Goal: Task Accomplishment & Management: Complete application form

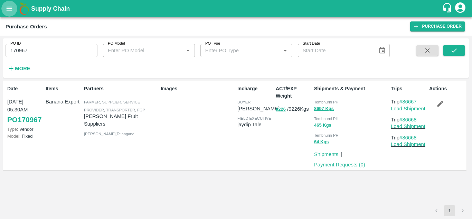
click at [11, 9] on icon "open drawer" at bounding box center [10, 9] width 8 height 8
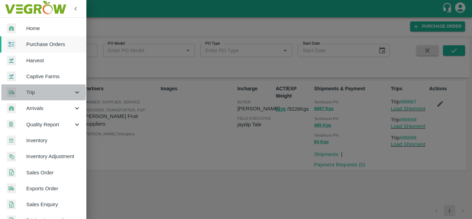
click at [32, 93] on span "Trip" at bounding box center [49, 92] width 47 height 8
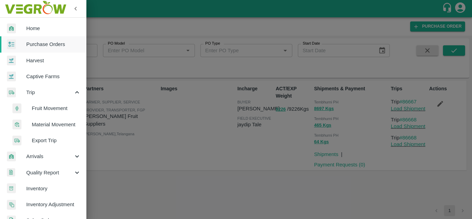
click at [44, 109] on span "Fruit Movement" at bounding box center [56, 108] width 49 height 8
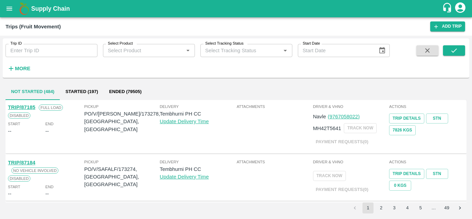
click at [40, 55] on input "Trip ID" at bounding box center [52, 50] width 92 height 13
click at [458, 47] on button "submit" at bounding box center [454, 50] width 22 height 10
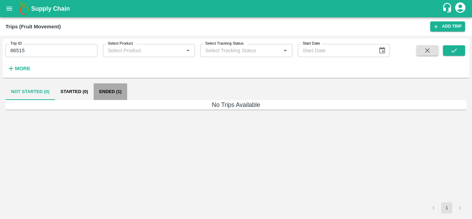
click at [107, 88] on button "Ended (1)" at bounding box center [110, 91] width 33 height 17
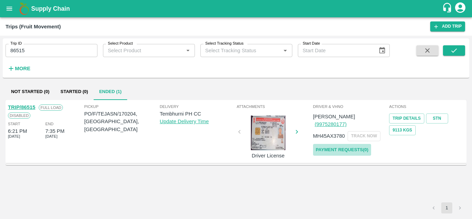
click at [352, 144] on link "Payment Requests( 0 )" at bounding box center [342, 150] width 58 height 12
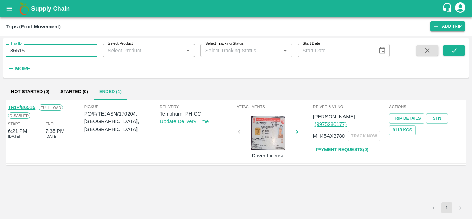
click at [38, 56] on input "86515" at bounding box center [52, 50] width 92 height 13
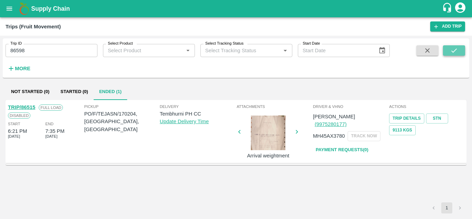
click at [449, 48] on button "submit" at bounding box center [454, 50] width 22 height 10
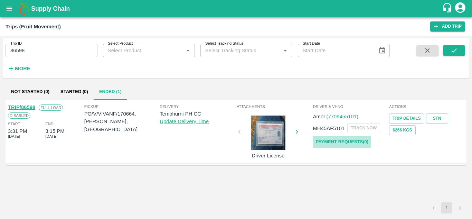
click at [353, 142] on link "Payment Requests( 0 )" at bounding box center [342, 142] width 58 height 12
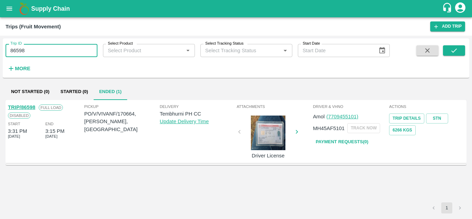
click at [37, 54] on input "86598" at bounding box center [52, 50] width 92 height 13
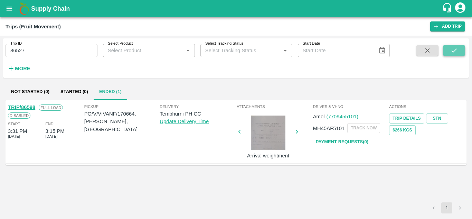
click at [456, 53] on icon "submit" at bounding box center [454, 51] width 8 height 8
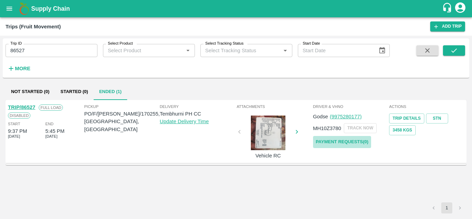
click at [360, 141] on link "Payment Requests( 0 )" at bounding box center [342, 142] width 58 height 12
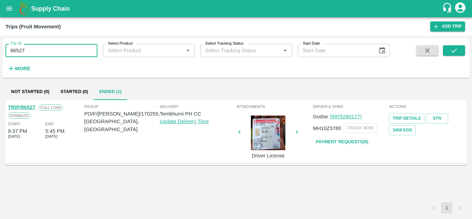
click at [39, 51] on input "86527" at bounding box center [52, 50] width 92 height 13
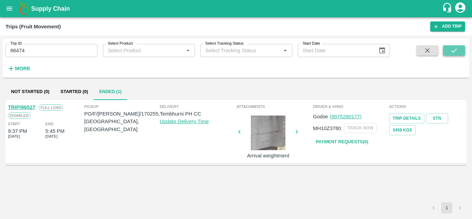
click at [455, 50] on icon "submit" at bounding box center [454, 50] width 6 height 4
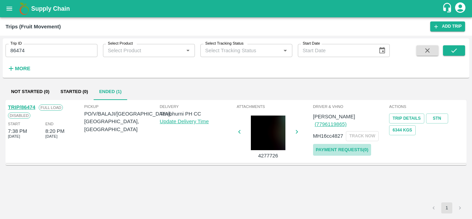
click at [339, 144] on link "Payment Requests( 0 )" at bounding box center [342, 150] width 58 height 12
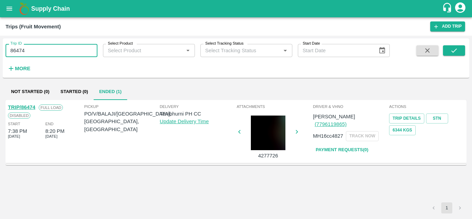
click at [42, 50] on input "86474" at bounding box center [52, 50] width 92 height 13
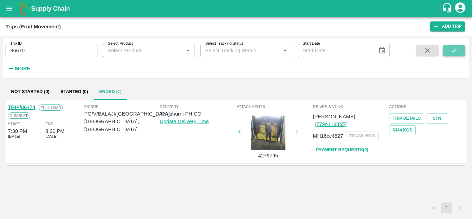
click at [457, 48] on icon "submit" at bounding box center [454, 51] width 8 height 8
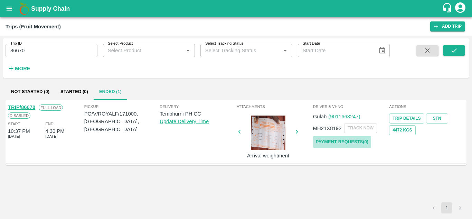
click at [351, 139] on link "Payment Requests( 0 )" at bounding box center [342, 142] width 58 height 12
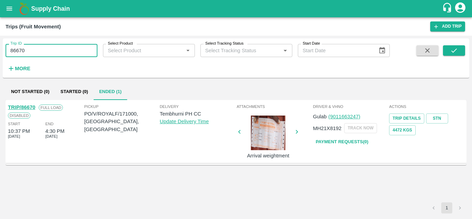
click at [39, 55] on input "86670" at bounding box center [52, 50] width 92 height 13
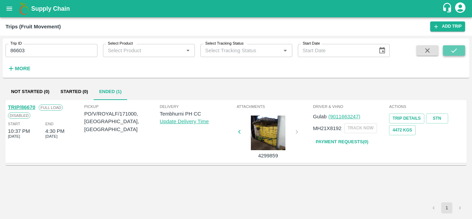
click at [453, 52] on icon "submit" at bounding box center [454, 50] width 6 height 4
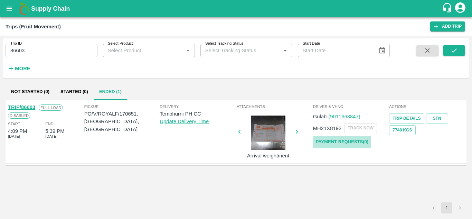
click at [350, 143] on link "Payment Requests( 0 )" at bounding box center [342, 142] width 58 height 12
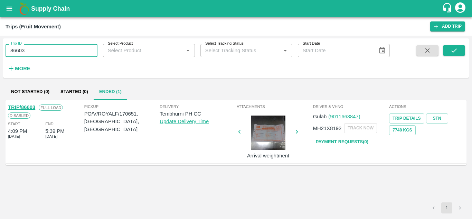
click at [41, 56] on input "86603" at bounding box center [52, 50] width 92 height 13
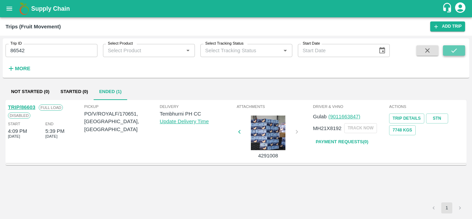
click at [457, 47] on icon "submit" at bounding box center [454, 51] width 8 height 8
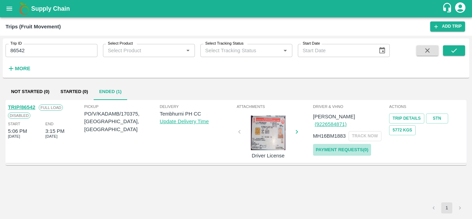
click at [353, 144] on link "Payment Requests( 0 )" at bounding box center [342, 150] width 58 height 12
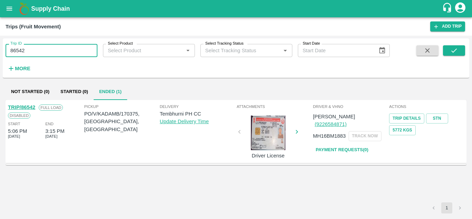
click at [30, 48] on input "86542" at bounding box center [52, 50] width 92 height 13
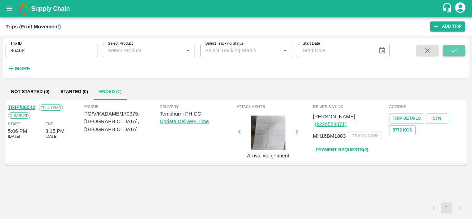
click at [463, 50] on button "submit" at bounding box center [454, 50] width 22 height 10
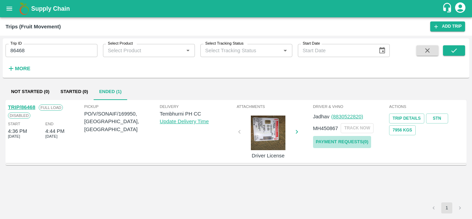
click at [349, 141] on link "Payment Requests( 0 )" at bounding box center [342, 142] width 58 height 12
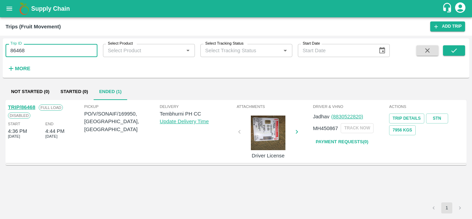
click at [35, 57] on input "86468" at bounding box center [52, 50] width 92 height 13
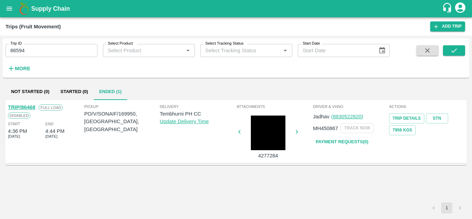
click at [457, 45] on div "Trip ID 86594 Trip ID Select Product Select Product   * Select Tracking Status …" at bounding box center [236, 58] width 466 height 34
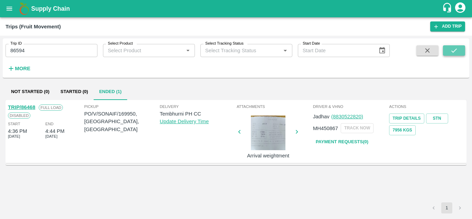
click at [448, 49] on button "submit" at bounding box center [454, 50] width 22 height 10
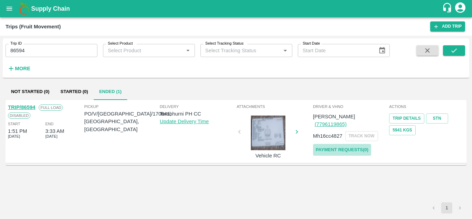
click at [339, 144] on link "Payment Requests( 0 )" at bounding box center [342, 150] width 58 height 12
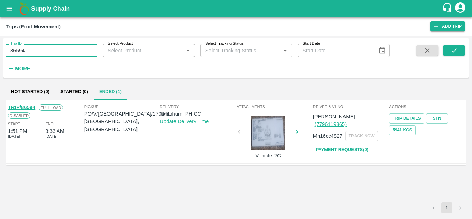
click at [27, 46] on input "86594" at bounding box center [52, 50] width 92 height 13
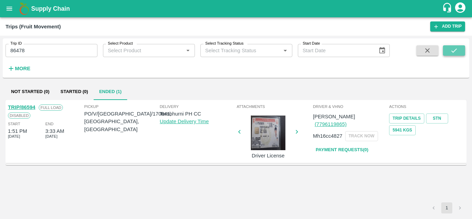
click at [460, 50] on button "submit" at bounding box center [454, 50] width 22 height 10
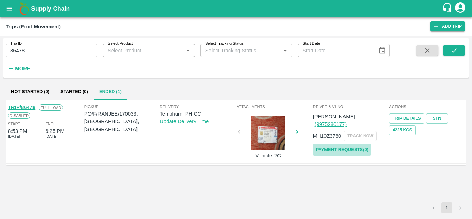
click at [344, 144] on link "Payment Requests( 0 )" at bounding box center [342, 150] width 58 height 12
click at [42, 54] on input "86478" at bounding box center [52, 50] width 92 height 13
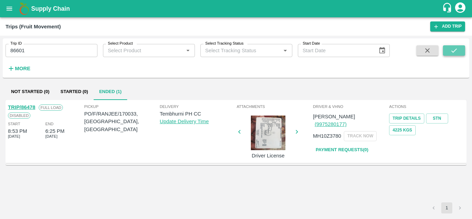
click at [450, 51] on icon "submit" at bounding box center [454, 51] width 8 height 8
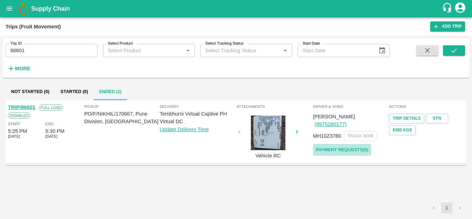
click at [354, 144] on link "Payment Requests( 0 )" at bounding box center [342, 150] width 58 height 12
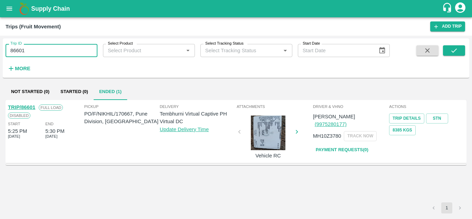
click at [35, 47] on input "86601" at bounding box center [52, 50] width 92 height 13
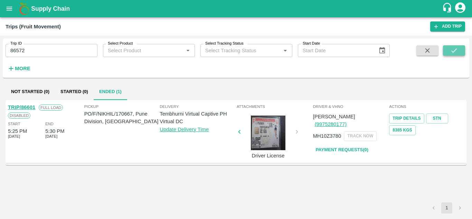
click at [454, 52] on icon "submit" at bounding box center [454, 51] width 8 height 8
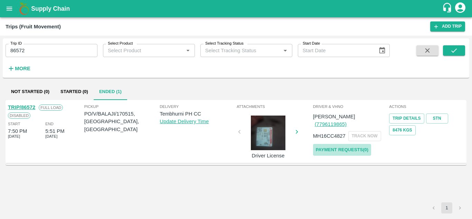
click at [357, 144] on link "Payment Requests( 0 )" at bounding box center [342, 150] width 58 height 12
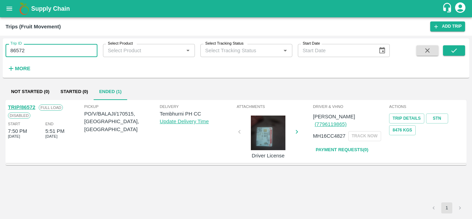
click at [25, 49] on input "86572" at bounding box center [52, 50] width 92 height 13
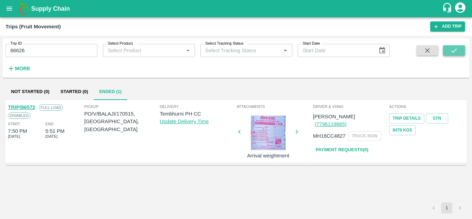
click at [459, 47] on button "submit" at bounding box center [454, 50] width 22 height 10
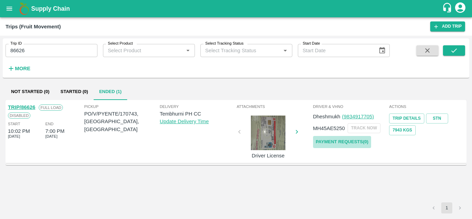
click at [341, 143] on link "Payment Requests( 0 )" at bounding box center [342, 142] width 58 height 12
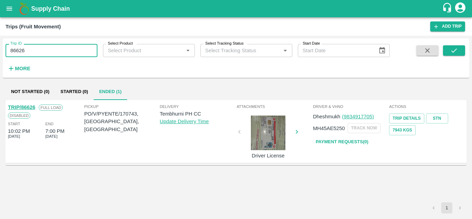
click at [39, 54] on input "86626" at bounding box center [52, 50] width 92 height 13
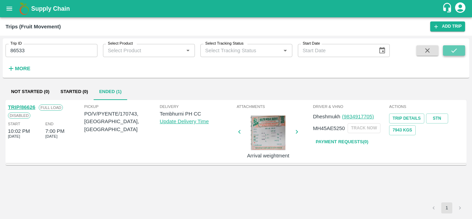
click at [461, 47] on button "submit" at bounding box center [454, 50] width 22 height 10
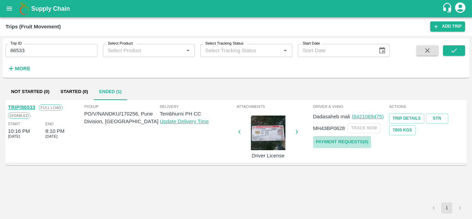
click at [348, 144] on link "Payment Requests( 0 )" at bounding box center [342, 142] width 58 height 12
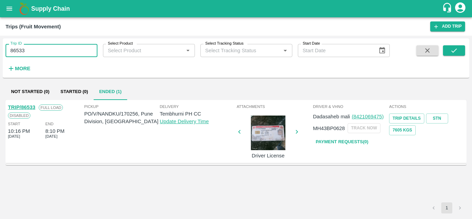
click at [36, 51] on input "86533" at bounding box center [52, 50] width 92 height 13
click at [467, 46] on div "Trip ID 86643 Trip ID Select Product Select Product   * Select Tracking Status …" at bounding box center [236, 58] width 466 height 34
click at [453, 50] on icon "submit" at bounding box center [454, 51] width 8 height 8
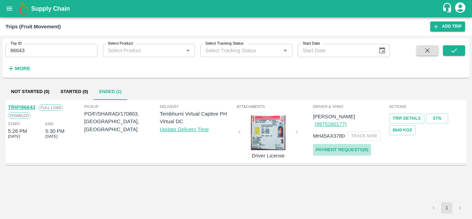
click at [339, 144] on link "Payment Requests( 0 )" at bounding box center [342, 150] width 58 height 12
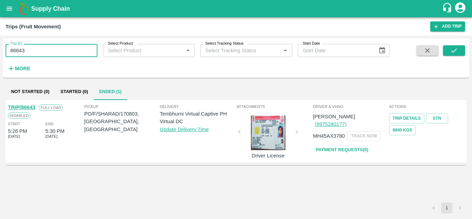
click at [38, 46] on input "86643" at bounding box center [52, 50] width 92 height 13
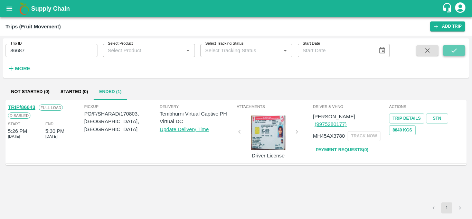
click at [457, 47] on icon "submit" at bounding box center [454, 51] width 8 height 8
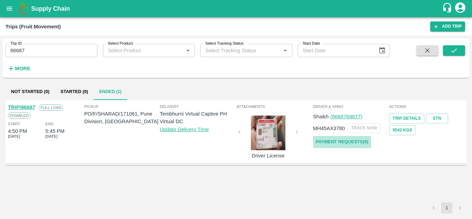
click at [349, 139] on link "Payment Requests( 0 )" at bounding box center [342, 142] width 58 height 12
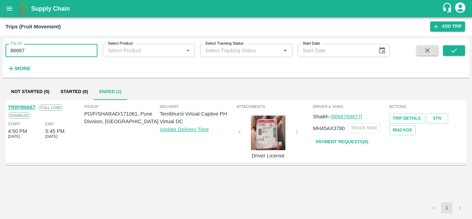
click at [51, 49] on input "86687" at bounding box center [52, 50] width 92 height 13
click at [452, 50] on icon "submit" at bounding box center [454, 51] width 8 height 8
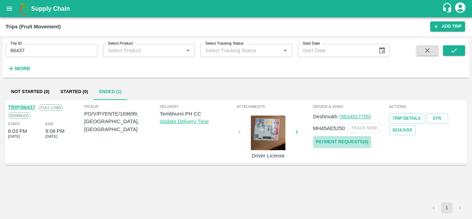
click at [337, 139] on link "Payment Requests( 0 )" at bounding box center [342, 142] width 58 height 12
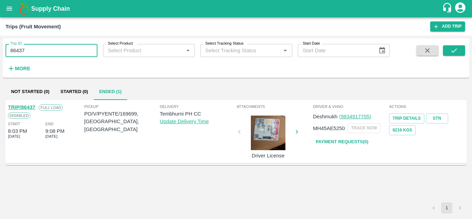
click at [36, 50] on input "86437" at bounding box center [52, 50] width 92 height 13
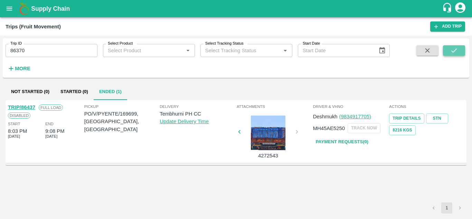
click at [453, 48] on icon "submit" at bounding box center [454, 51] width 8 height 8
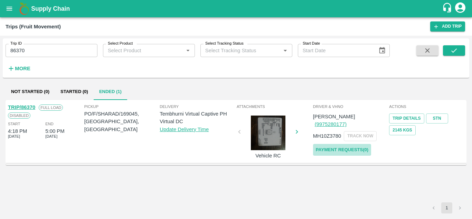
click at [343, 144] on link "Payment Requests( 0 )" at bounding box center [342, 150] width 58 height 12
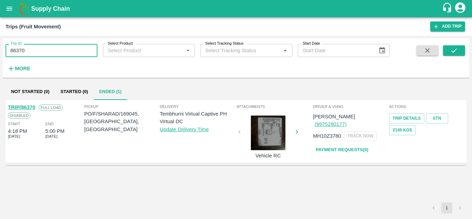
click at [31, 46] on input "86370" at bounding box center [52, 50] width 92 height 13
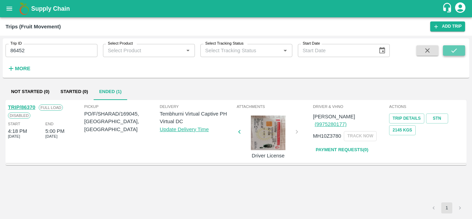
click at [446, 47] on button "submit" at bounding box center [454, 50] width 22 height 10
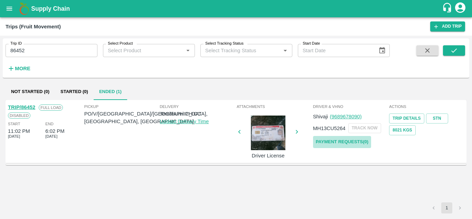
click at [331, 144] on link "Payment Requests( 0 )" at bounding box center [342, 142] width 58 height 12
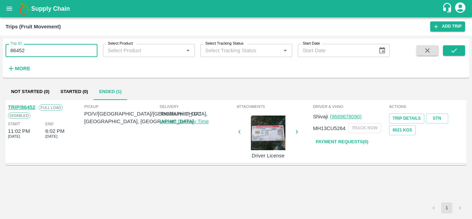
click at [40, 48] on input "86452" at bounding box center [52, 50] width 92 height 13
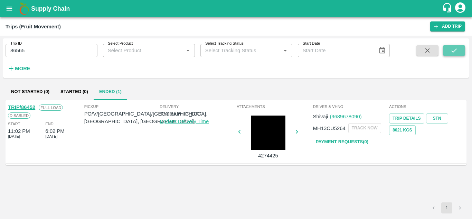
click at [451, 49] on icon "submit" at bounding box center [454, 51] width 8 height 8
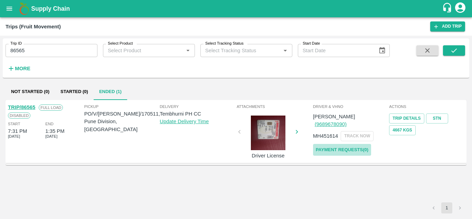
click at [357, 144] on link "Payment Requests( 0 )" at bounding box center [342, 150] width 58 height 12
click at [43, 50] on input "86565" at bounding box center [52, 50] width 92 height 13
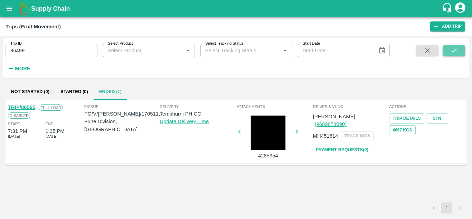
click at [453, 48] on icon "submit" at bounding box center [454, 51] width 8 height 8
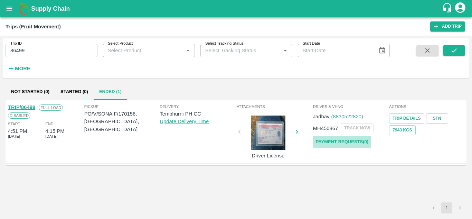
click at [347, 143] on link "Payment Requests( 0 )" at bounding box center [342, 142] width 58 height 12
drag, startPoint x: 40, startPoint y: 58, endPoint x: 37, endPoint y: 51, distance: 7.6
click at [37, 51] on div "Trip ID 86499 Trip ID Select Product Select Product   * Select Tracking Status …" at bounding box center [194, 56] width 389 height 36
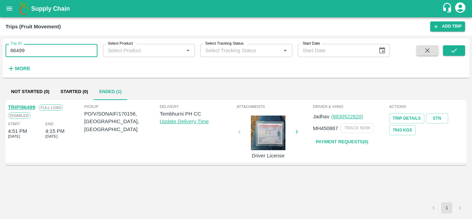
click at [37, 51] on input "86499" at bounding box center [52, 50] width 92 height 13
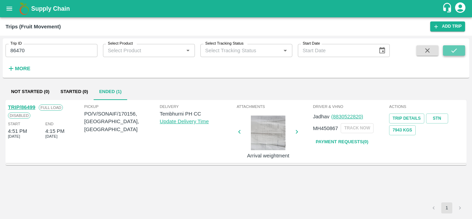
click at [450, 47] on icon "submit" at bounding box center [454, 51] width 8 height 8
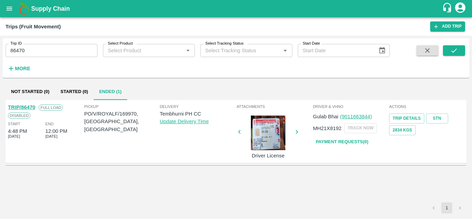
click at [350, 141] on link "Payment Requests( 0 )" at bounding box center [342, 142] width 58 height 12
click at [29, 56] on input "86470" at bounding box center [52, 50] width 92 height 13
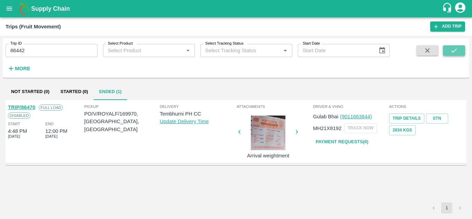
click at [457, 48] on icon "submit" at bounding box center [454, 51] width 8 height 8
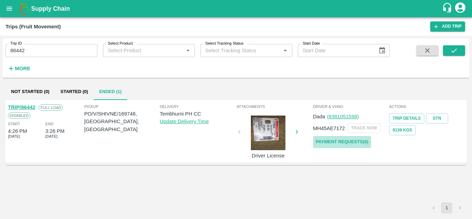
click at [347, 140] on link "Payment Requests( 0 )" at bounding box center [342, 142] width 58 height 12
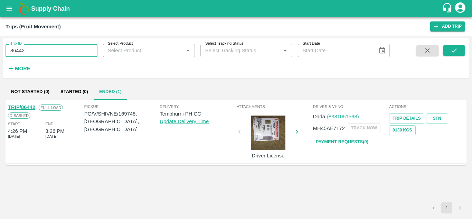
click at [36, 51] on input "86442" at bounding box center [52, 50] width 92 height 13
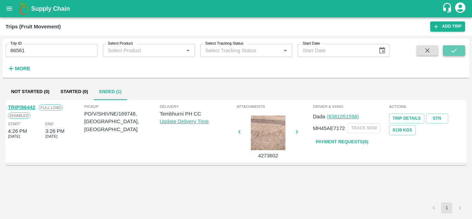
click at [453, 52] on icon "submit" at bounding box center [454, 51] width 8 height 8
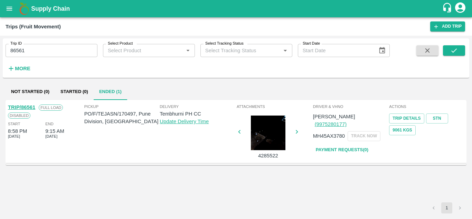
click at [349, 144] on link "Payment Requests( 0 )" at bounding box center [342, 150] width 58 height 12
click at [30, 50] on input "86561" at bounding box center [52, 50] width 92 height 13
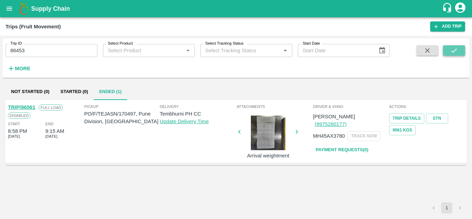
click at [453, 50] on icon "submit" at bounding box center [454, 51] width 8 height 8
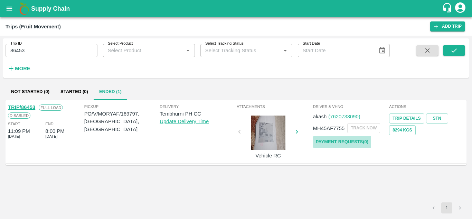
click at [358, 142] on link "Payment Requests( 0 )" at bounding box center [342, 142] width 58 height 12
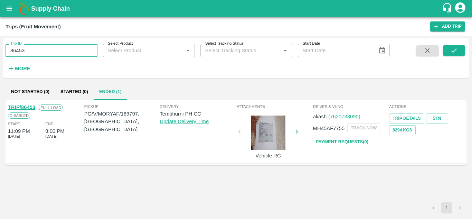
click at [40, 54] on input "86453" at bounding box center [52, 50] width 92 height 13
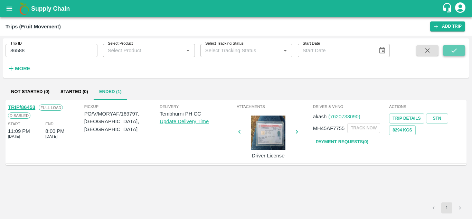
click at [455, 48] on icon "submit" at bounding box center [454, 51] width 8 height 8
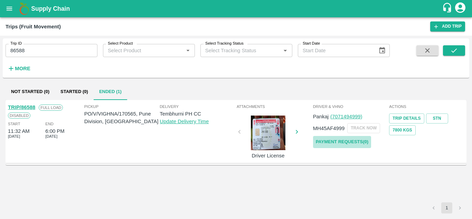
click at [331, 147] on link "Payment Requests( 0 )" at bounding box center [342, 142] width 58 height 12
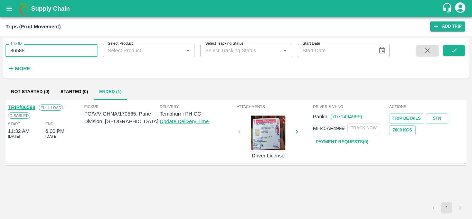
click at [35, 48] on input "86588" at bounding box center [52, 50] width 92 height 13
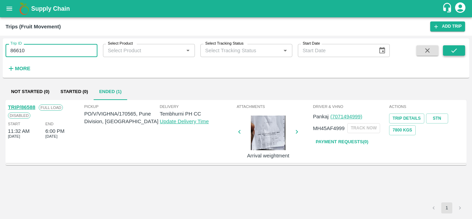
click at [454, 54] on icon "submit" at bounding box center [454, 51] width 8 height 8
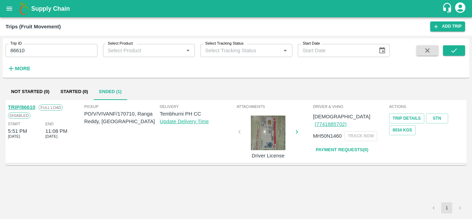
click at [339, 144] on link "Payment Requests( 0 )" at bounding box center [342, 150] width 58 height 12
click at [36, 52] on input "86610" at bounding box center [52, 50] width 92 height 13
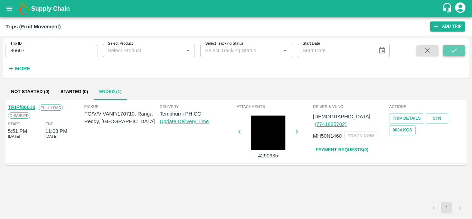
click at [456, 50] on icon "submit" at bounding box center [454, 51] width 8 height 8
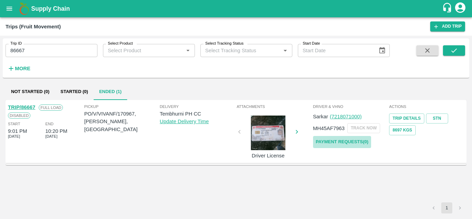
click at [331, 140] on link "Payment Requests( 0 )" at bounding box center [342, 142] width 58 height 12
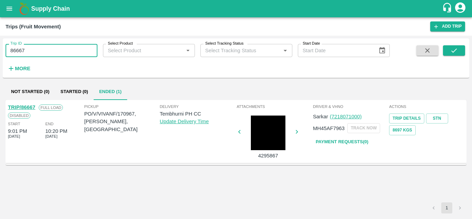
click at [31, 52] on input "86667" at bounding box center [52, 50] width 92 height 13
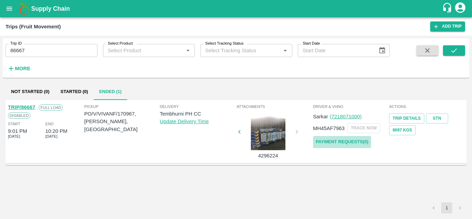
click at [349, 143] on link "Payment Requests( 0 )" at bounding box center [342, 142] width 58 height 12
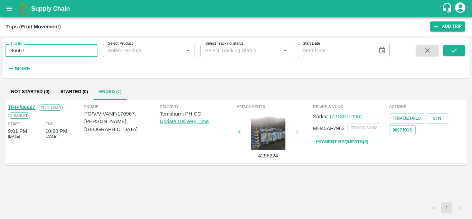
click at [32, 50] on input "86667" at bounding box center [52, 50] width 92 height 13
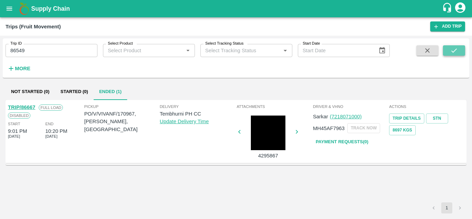
click at [449, 48] on button "submit" at bounding box center [454, 50] width 22 height 10
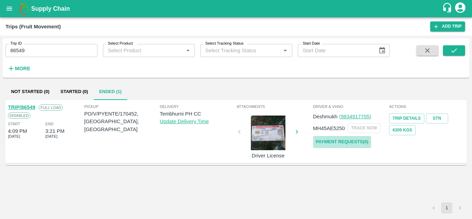
click at [353, 141] on link "Payment Requests( 0 )" at bounding box center [342, 142] width 58 height 12
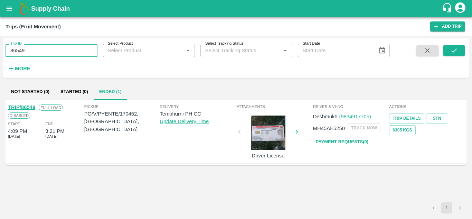
click at [43, 52] on input "86549" at bounding box center [52, 50] width 92 height 13
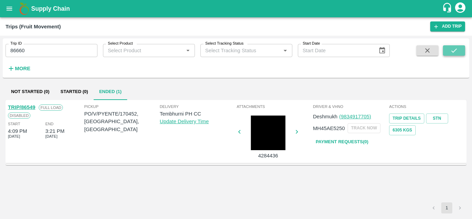
click at [450, 50] on icon "submit" at bounding box center [454, 51] width 8 height 8
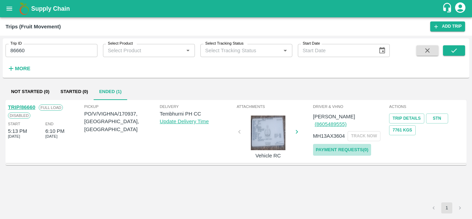
click at [339, 144] on link "Payment Requests( 0 )" at bounding box center [342, 150] width 58 height 12
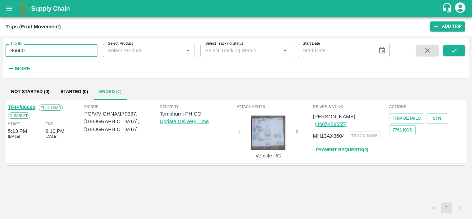
click at [40, 48] on input "86660" at bounding box center [52, 50] width 92 height 13
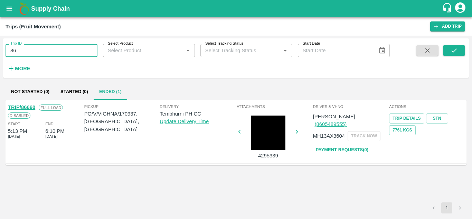
click at [40, 48] on input "86" at bounding box center [52, 50] width 92 height 13
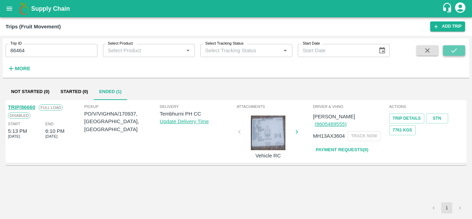
click at [456, 50] on icon "submit" at bounding box center [454, 51] width 8 height 8
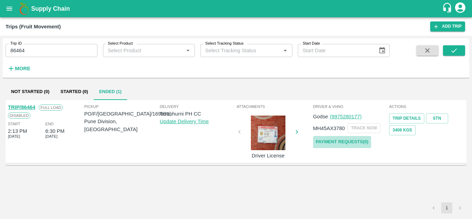
click at [349, 139] on link "Payment Requests( 0 )" at bounding box center [342, 142] width 58 height 12
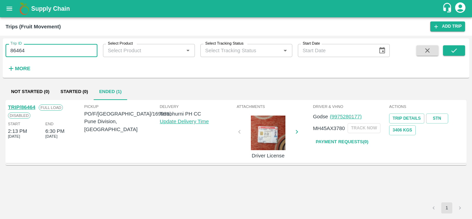
click at [45, 50] on input "86464" at bounding box center [52, 50] width 92 height 13
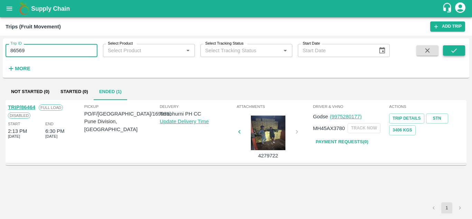
click at [451, 49] on icon "submit" at bounding box center [454, 51] width 8 height 8
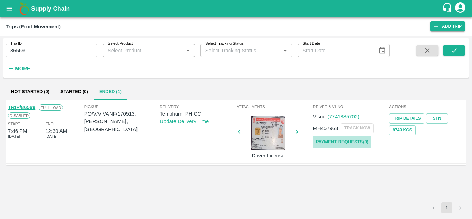
click at [352, 142] on link "Payment Requests( 0 )" at bounding box center [342, 142] width 58 height 12
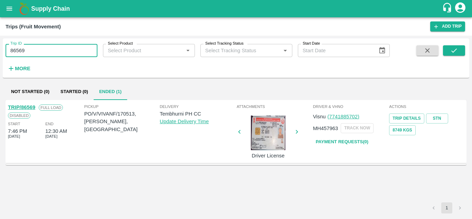
click at [35, 51] on input "86569" at bounding box center [52, 50] width 92 height 13
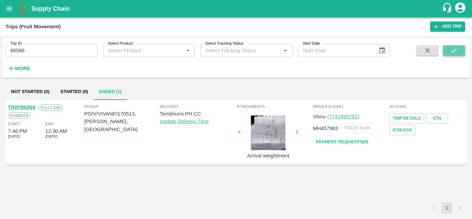
click at [453, 54] on icon "submit" at bounding box center [454, 51] width 8 height 8
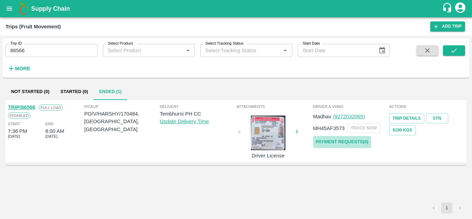
click at [349, 143] on link "Payment Requests( 0 )" at bounding box center [342, 142] width 58 height 12
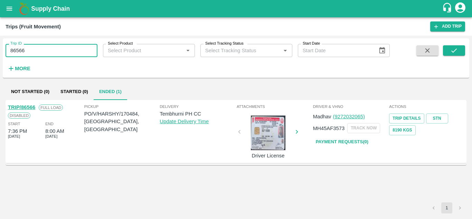
click at [30, 48] on input "86566" at bounding box center [52, 50] width 92 height 13
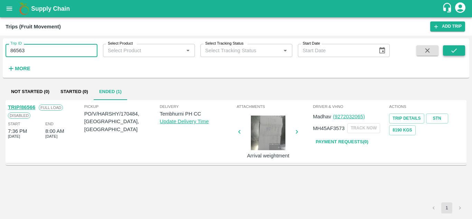
click at [454, 53] on icon "submit" at bounding box center [454, 51] width 8 height 8
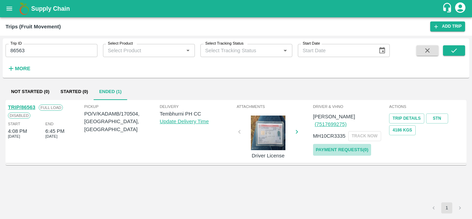
click at [325, 152] on link "Payment Requests( 0 )" at bounding box center [342, 150] width 58 height 12
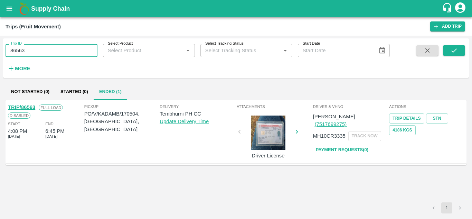
click at [41, 48] on input "86563" at bounding box center [52, 50] width 92 height 13
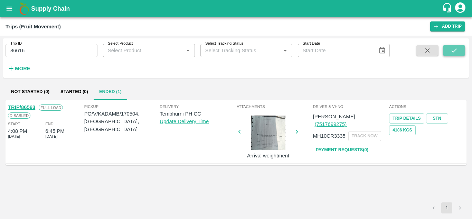
click at [455, 53] on icon "submit" at bounding box center [454, 51] width 8 height 8
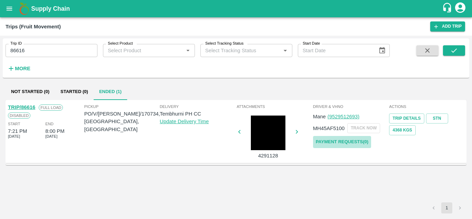
click at [340, 137] on link "Payment Requests( 0 )" at bounding box center [342, 142] width 58 height 12
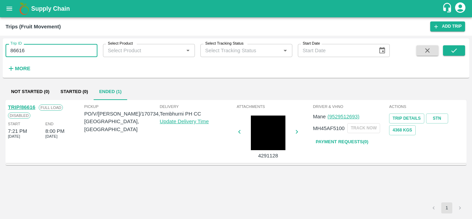
click at [36, 47] on input "86616" at bounding box center [52, 50] width 92 height 13
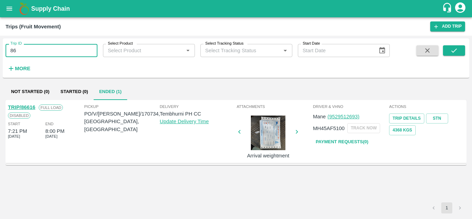
type input "86"
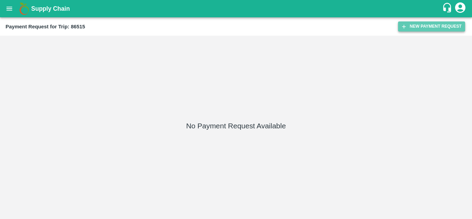
click at [420, 27] on button "New Payment Request" at bounding box center [431, 26] width 67 height 10
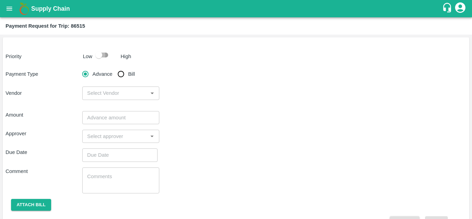
click at [107, 55] on input "checkbox" at bounding box center [98, 54] width 39 height 13
checkbox input "true"
click at [122, 76] on input "Bill" at bounding box center [121, 74] width 14 height 14
radio input "true"
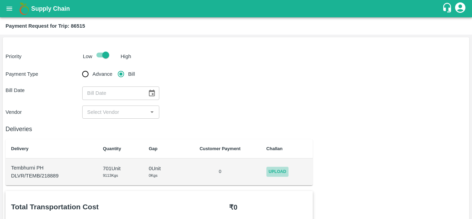
click at [281, 170] on span "Upload" at bounding box center [277, 171] width 22 height 10
click at [0, 0] on input "Upload" at bounding box center [0, 0] width 0 height 0
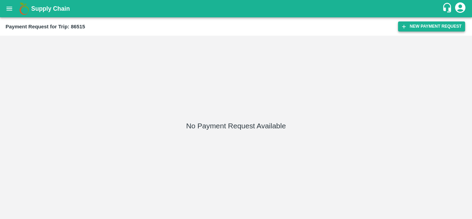
click at [420, 26] on button "New Payment Request" at bounding box center [431, 26] width 67 height 10
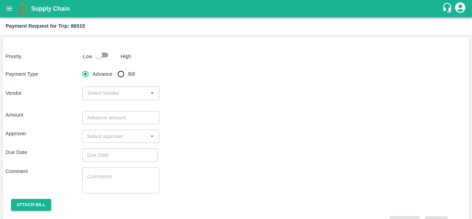
click at [105, 53] on input "checkbox" at bounding box center [98, 54] width 39 height 13
checkbox input "true"
click at [120, 75] on input "Bill" at bounding box center [121, 74] width 14 height 14
radio input "true"
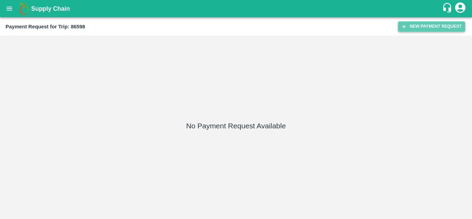
click at [424, 26] on button "New Payment Request" at bounding box center [431, 26] width 67 height 10
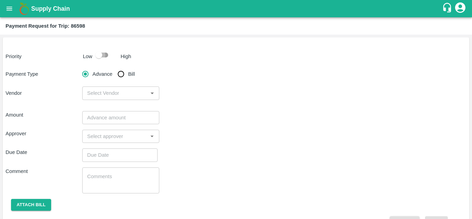
click at [106, 55] on input "checkbox" at bounding box center [98, 54] width 39 height 13
checkbox input "true"
click at [120, 74] on input "Bill" at bounding box center [121, 74] width 14 height 14
radio input "true"
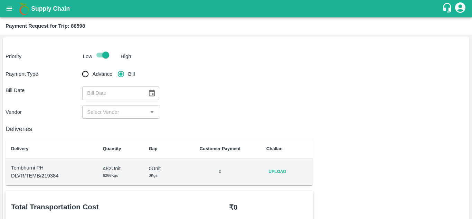
click at [274, 173] on span "Upload" at bounding box center [277, 171] width 22 height 10
click at [0, 0] on input "Upload" at bounding box center [0, 0] width 0 height 0
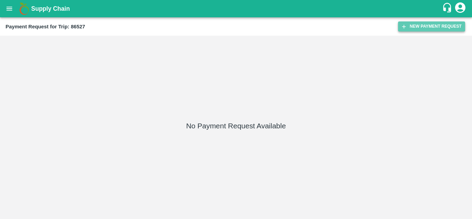
click at [443, 22] on button "New Payment Request" at bounding box center [431, 26] width 67 height 10
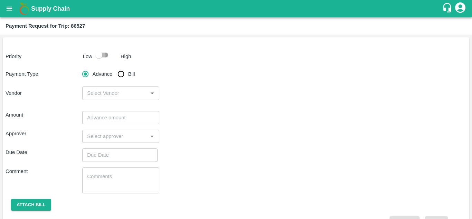
click at [105, 55] on input "checkbox" at bounding box center [98, 54] width 39 height 13
checkbox input "true"
click at [122, 74] on input "Bill" at bounding box center [121, 74] width 14 height 14
radio input "true"
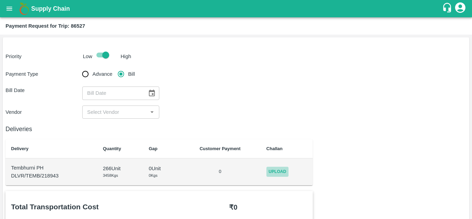
click at [277, 172] on span "Upload" at bounding box center [277, 171] width 22 height 10
click at [0, 0] on input "Upload" at bounding box center [0, 0] width 0 height 0
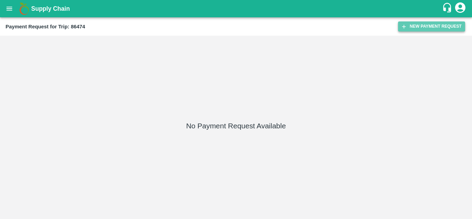
click at [420, 28] on button "New Payment Request" at bounding box center [431, 26] width 67 height 10
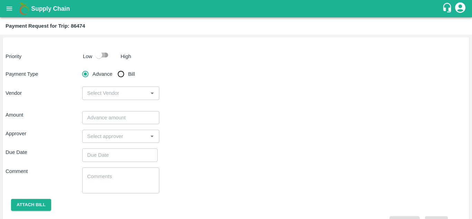
click at [106, 58] on input "checkbox" at bounding box center [98, 54] width 39 height 13
checkbox input "true"
click at [120, 74] on input "Bill" at bounding box center [121, 74] width 14 height 14
radio input "true"
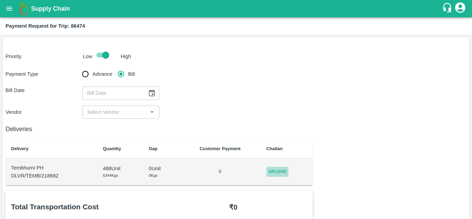
click at [281, 171] on span "Upload" at bounding box center [277, 171] width 22 height 10
click at [0, 0] on input "Upload" at bounding box center [0, 0] width 0 height 0
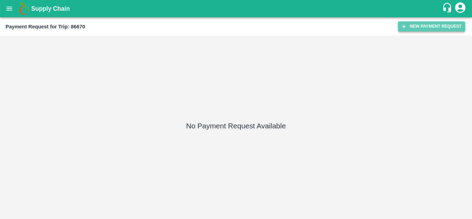
click at [424, 24] on button "New Payment Request" at bounding box center [431, 26] width 67 height 10
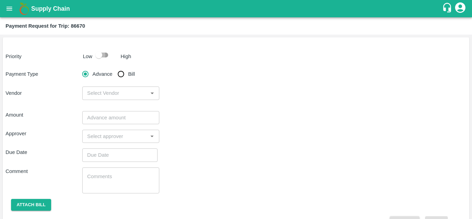
click at [105, 52] on input "checkbox" at bounding box center [98, 54] width 39 height 13
checkbox input "true"
click at [120, 74] on input "Bill" at bounding box center [121, 74] width 14 height 14
radio input "true"
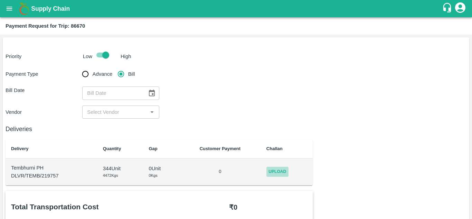
click at [277, 174] on span "Upload" at bounding box center [277, 171] width 22 height 10
click at [0, 0] on input "Upload" at bounding box center [0, 0] width 0 height 0
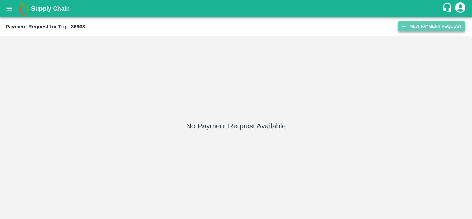
click at [426, 23] on button "New Payment Request" at bounding box center [431, 26] width 67 height 10
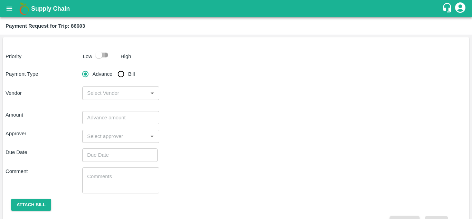
click at [105, 51] on input "checkbox" at bounding box center [98, 54] width 39 height 13
checkbox input "true"
click at [120, 72] on input "Bill" at bounding box center [121, 74] width 14 height 14
radio input "true"
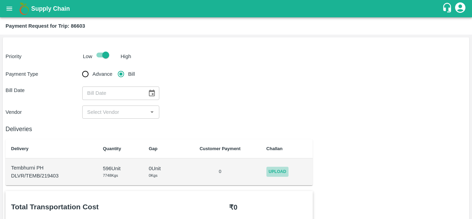
click at [284, 168] on span "Upload" at bounding box center [277, 171] width 22 height 10
click at [0, 0] on input "Upload" at bounding box center [0, 0] width 0 height 0
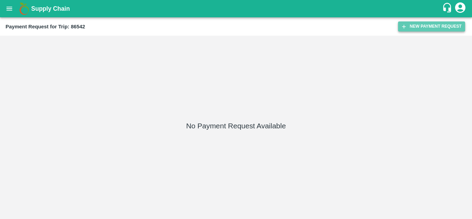
click at [430, 26] on button "New Payment Request" at bounding box center [431, 26] width 67 height 10
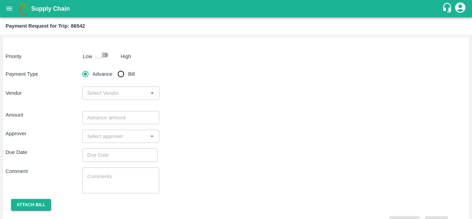
click at [102, 54] on input "checkbox" at bounding box center [98, 54] width 39 height 13
checkbox input "true"
click at [123, 75] on input "Bill" at bounding box center [121, 74] width 14 height 14
radio input "true"
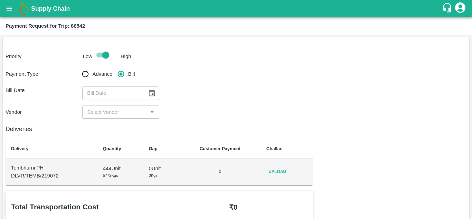
click at [279, 172] on span "Upload" at bounding box center [277, 171] width 22 height 10
click at [0, 0] on input "Upload" at bounding box center [0, 0] width 0 height 0
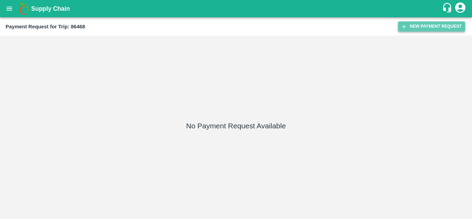
click at [420, 26] on button "New Payment Request" at bounding box center [431, 26] width 67 height 10
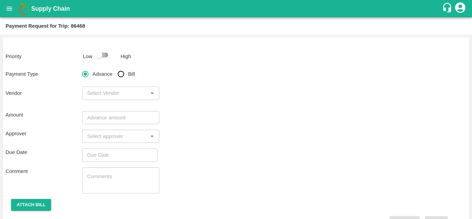
click at [106, 56] on input "checkbox" at bounding box center [98, 54] width 39 height 13
checkbox input "true"
click at [119, 75] on input "Bill" at bounding box center [121, 74] width 14 height 14
radio input "true"
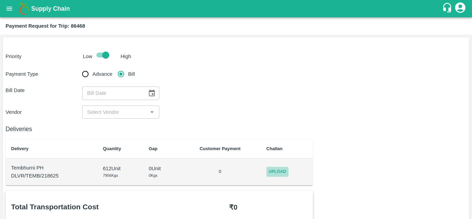
click at [271, 172] on span "Upload" at bounding box center [277, 171] width 22 height 10
click at [0, 0] on input "Upload" at bounding box center [0, 0] width 0 height 0
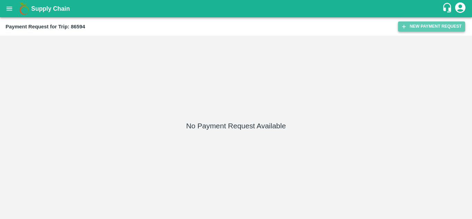
click at [435, 26] on button "New Payment Request" at bounding box center [431, 26] width 67 height 10
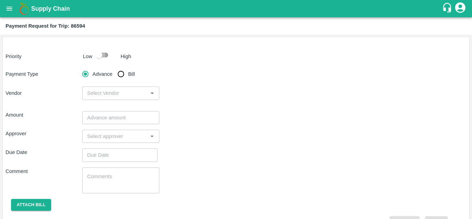
click at [106, 55] on input "checkbox" at bounding box center [98, 54] width 39 height 13
checkbox input "true"
click at [118, 72] on input "Bill" at bounding box center [121, 74] width 14 height 14
radio input "true"
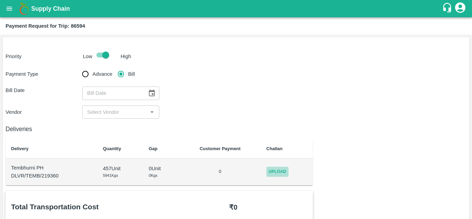
click at [277, 172] on span "Upload" at bounding box center [277, 171] width 22 height 10
click at [0, 0] on input "Upload" at bounding box center [0, 0] width 0 height 0
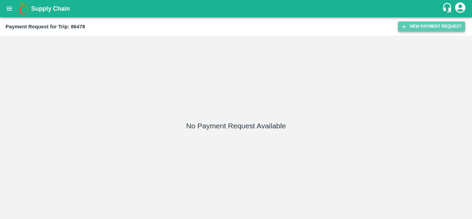
click at [432, 27] on button "New Payment Request" at bounding box center [431, 26] width 67 height 10
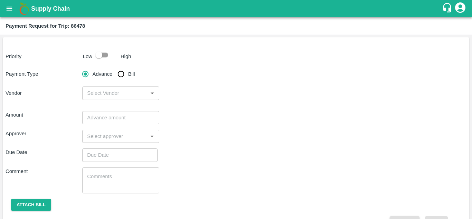
click at [105, 56] on input "checkbox" at bounding box center [98, 54] width 39 height 13
checkbox input "true"
click at [120, 76] on input "Bill" at bounding box center [121, 74] width 14 height 14
radio input "true"
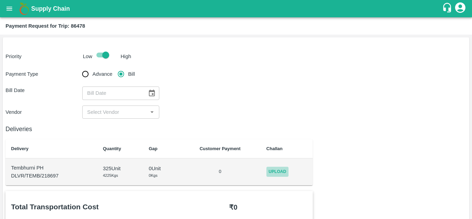
click at [281, 175] on span "Upload" at bounding box center [277, 171] width 22 height 10
click at [0, 0] on input "Upload" at bounding box center [0, 0] width 0 height 0
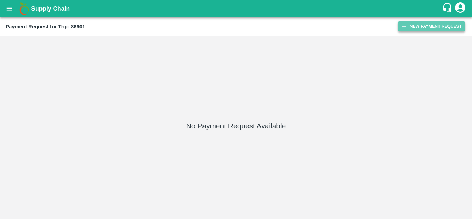
click at [435, 27] on button "New Payment Request" at bounding box center [431, 26] width 67 height 10
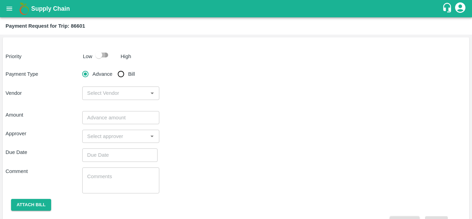
click at [103, 55] on input "checkbox" at bounding box center [98, 54] width 39 height 13
checkbox input "true"
click at [125, 76] on input "Bill" at bounding box center [121, 74] width 14 height 14
radio input "true"
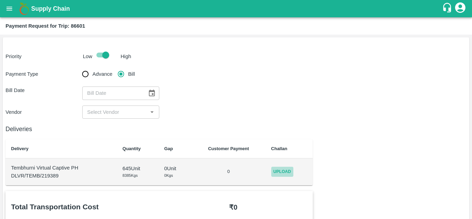
click at [289, 173] on span "Upload" at bounding box center [282, 171] width 22 height 10
click at [0, 0] on input "Upload" at bounding box center [0, 0] width 0 height 0
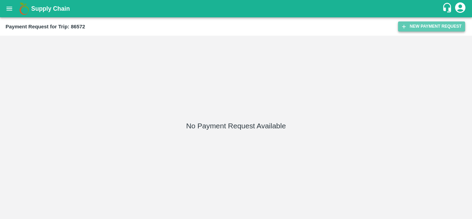
click at [435, 22] on button "New Payment Request" at bounding box center [431, 26] width 67 height 10
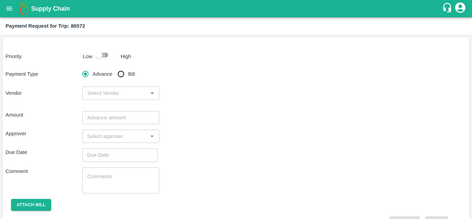
click at [104, 55] on input "checkbox" at bounding box center [98, 54] width 39 height 13
checkbox input "true"
click at [120, 75] on input "Bill" at bounding box center [121, 74] width 14 height 14
radio input "true"
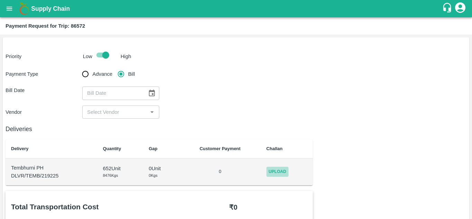
click at [283, 171] on span "Upload" at bounding box center [277, 171] width 22 height 10
click at [0, 0] on input "Upload" at bounding box center [0, 0] width 0 height 0
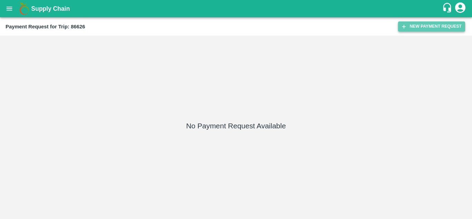
click at [434, 25] on button "New Payment Request" at bounding box center [431, 26] width 67 height 10
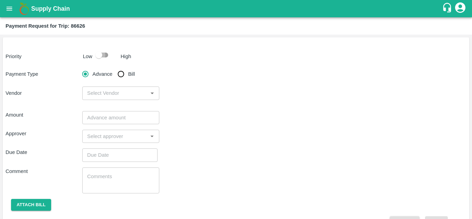
click at [107, 55] on input "checkbox" at bounding box center [98, 54] width 39 height 13
checkbox input "true"
click at [119, 72] on input "Bill" at bounding box center [121, 74] width 14 height 14
radio input "true"
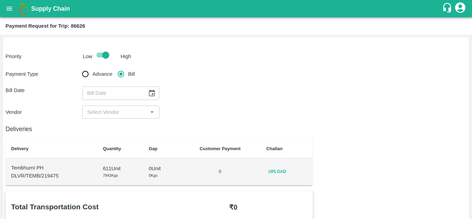
click at [278, 168] on span "Upload" at bounding box center [277, 171] width 22 height 10
click at [0, 0] on input "Upload" at bounding box center [0, 0] width 0 height 0
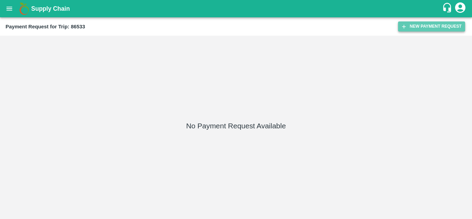
click at [434, 29] on button "New Payment Request" at bounding box center [431, 26] width 67 height 10
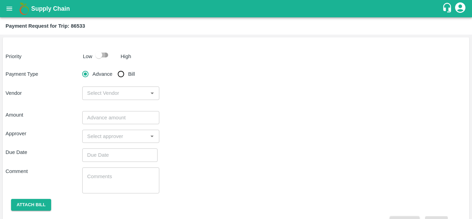
click at [101, 53] on input "checkbox" at bounding box center [98, 54] width 39 height 13
checkbox input "true"
click at [118, 71] on input "Bill" at bounding box center [121, 74] width 14 height 14
radio input "true"
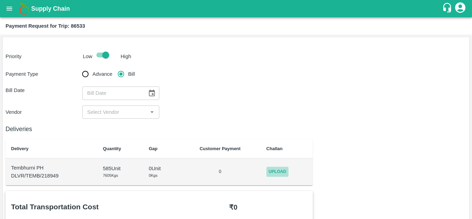
click at [279, 173] on span "Upload" at bounding box center [277, 171] width 22 height 10
click at [0, 0] on input "Upload" at bounding box center [0, 0] width 0 height 0
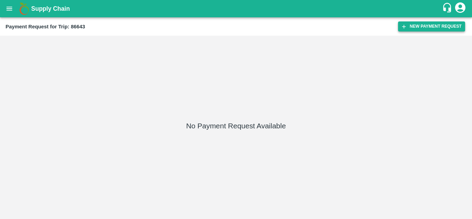
click at [435, 25] on button "New Payment Request" at bounding box center [431, 26] width 67 height 10
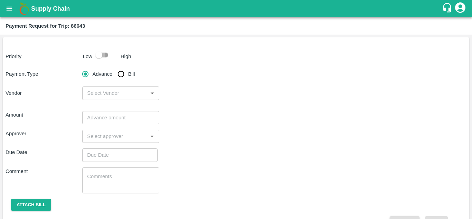
click at [105, 55] on input "checkbox" at bounding box center [98, 54] width 39 height 13
checkbox input "true"
click at [120, 74] on input "Bill" at bounding box center [121, 74] width 14 height 14
radio input "true"
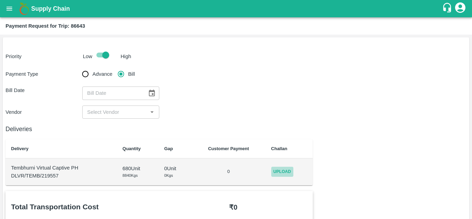
click at [292, 172] on span "Upload" at bounding box center [282, 171] width 22 height 10
click at [0, 0] on input "Upload" at bounding box center [0, 0] width 0 height 0
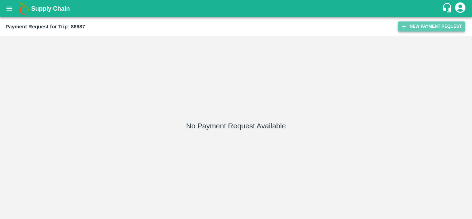
click at [422, 23] on button "New Payment Request" at bounding box center [431, 26] width 67 height 10
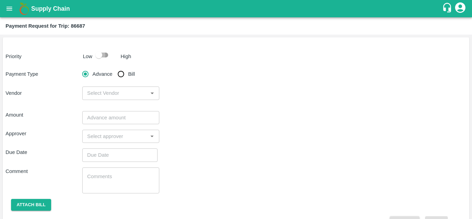
click at [105, 56] on input "checkbox" at bounding box center [98, 54] width 39 height 13
checkbox input "true"
click at [119, 73] on input "Bill" at bounding box center [121, 74] width 14 height 14
radio input "true"
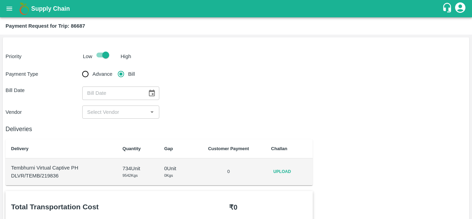
click at [289, 177] on td "Upload" at bounding box center [288, 171] width 47 height 27
click at [282, 171] on span "Upload" at bounding box center [282, 171] width 22 height 10
click at [0, 0] on input "Upload" at bounding box center [0, 0] width 0 height 0
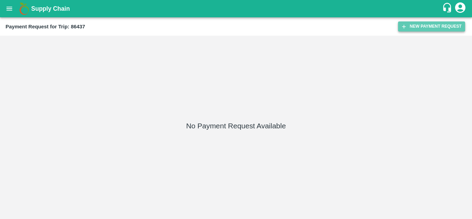
click at [430, 23] on button "New Payment Request" at bounding box center [431, 26] width 67 height 10
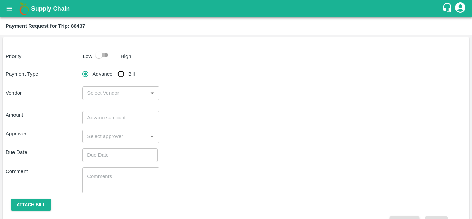
click at [104, 54] on input "checkbox" at bounding box center [98, 54] width 39 height 13
checkbox input "true"
click at [121, 75] on input "Bill" at bounding box center [121, 74] width 14 height 14
radio input "true"
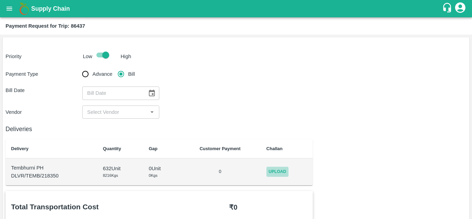
click at [280, 171] on span "Upload" at bounding box center [277, 171] width 22 height 10
click at [0, 0] on input "Upload" at bounding box center [0, 0] width 0 height 0
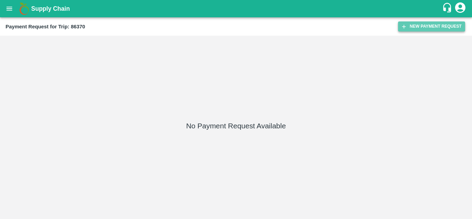
click at [419, 28] on button "New Payment Request" at bounding box center [431, 26] width 67 height 10
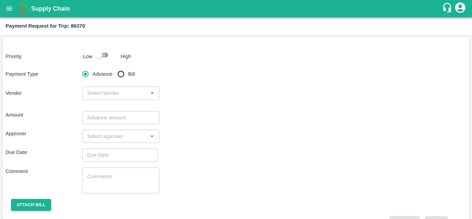
click at [105, 54] on input "checkbox" at bounding box center [98, 54] width 39 height 13
checkbox input "true"
click at [120, 74] on input "Bill" at bounding box center [121, 74] width 14 height 14
radio input "true"
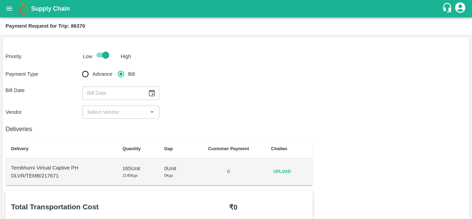
click at [280, 171] on span "Upload" at bounding box center [282, 171] width 22 height 10
click at [0, 0] on input "Upload" at bounding box center [0, 0] width 0 height 0
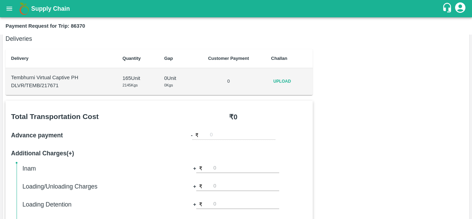
scroll to position [89, 0]
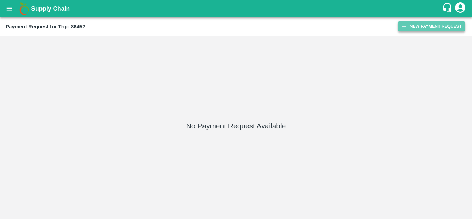
click at [436, 23] on button "New Payment Request" at bounding box center [431, 26] width 67 height 10
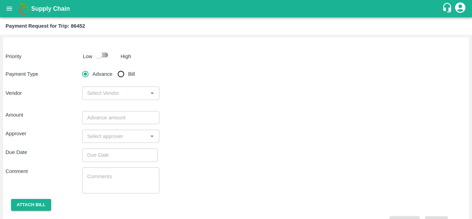
click at [102, 54] on input "checkbox" at bounding box center [98, 54] width 39 height 13
checkbox input "true"
click at [120, 73] on input "Bill" at bounding box center [121, 74] width 14 height 14
radio input "true"
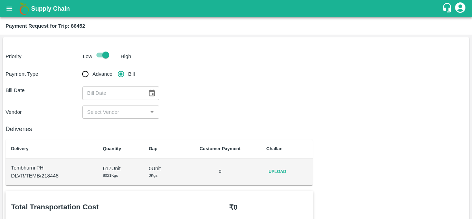
click at [279, 169] on span "Upload" at bounding box center [277, 171] width 22 height 10
click at [0, 0] on input "Upload" at bounding box center [0, 0] width 0 height 0
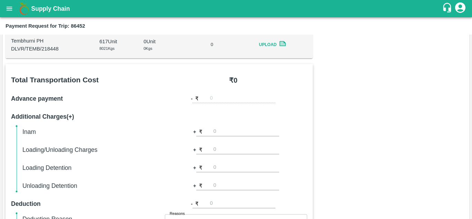
scroll to position [93, 0]
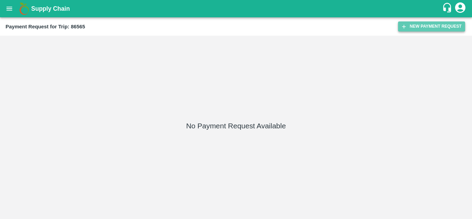
click at [425, 27] on button "New Payment Request" at bounding box center [431, 26] width 67 height 10
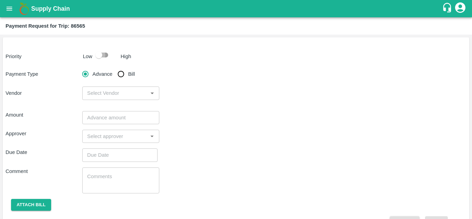
click at [105, 53] on input "checkbox" at bounding box center [98, 54] width 39 height 13
checkbox input "true"
click at [122, 74] on input "Bill" at bounding box center [121, 74] width 14 height 14
radio input "true"
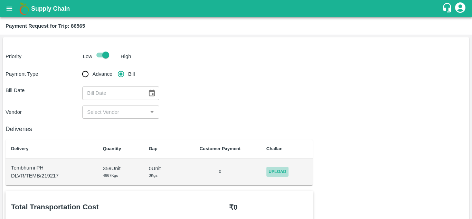
click at [280, 169] on span "Upload" at bounding box center [277, 171] width 22 height 10
click at [0, 0] on input "Upload" at bounding box center [0, 0] width 0 height 0
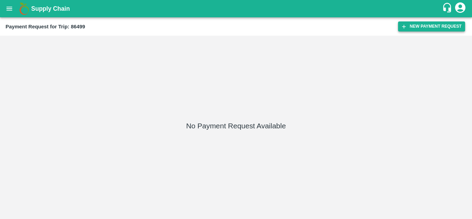
click at [420, 25] on button "New Payment Request" at bounding box center [431, 26] width 67 height 10
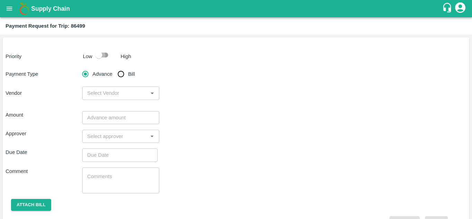
click at [108, 55] on input "checkbox" at bounding box center [98, 54] width 39 height 13
checkbox input "true"
click at [120, 72] on input "Bill" at bounding box center [121, 74] width 14 height 14
radio input "true"
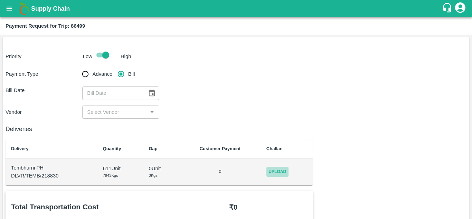
click at [273, 170] on span "Upload" at bounding box center [277, 171] width 22 height 10
click at [0, 0] on input "Upload" at bounding box center [0, 0] width 0 height 0
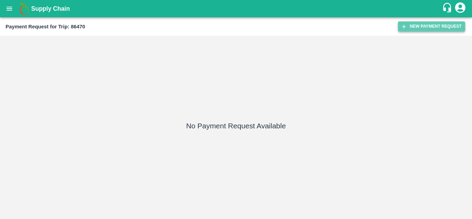
click at [414, 27] on button "New Payment Request" at bounding box center [431, 26] width 67 height 10
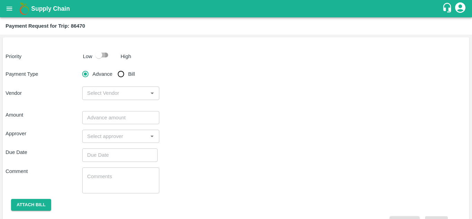
click at [108, 54] on input "checkbox" at bounding box center [98, 54] width 39 height 13
checkbox input "true"
click at [122, 76] on input "Bill" at bounding box center [121, 74] width 14 height 14
radio input "true"
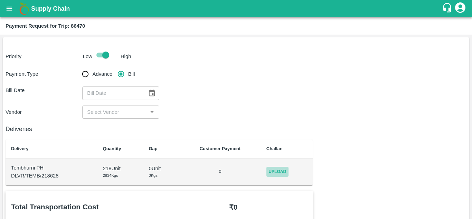
click at [278, 172] on span "Upload" at bounding box center [277, 171] width 22 height 10
click at [0, 0] on input "Upload" at bounding box center [0, 0] width 0 height 0
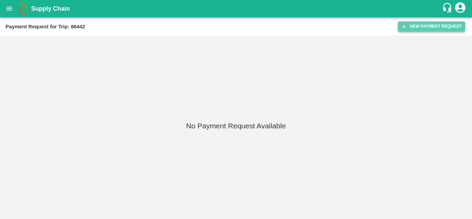
click at [432, 28] on button "New Payment Request" at bounding box center [431, 26] width 67 height 10
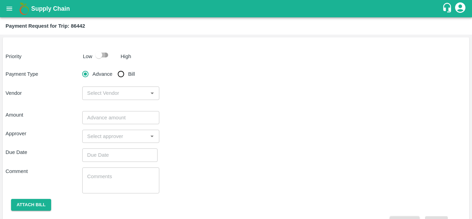
click at [106, 54] on input "checkbox" at bounding box center [98, 54] width 39 height 13
checkbox input "true"
click at [120, 75] on input "Bill" at bounding box center [121, 74] width 14 height 14
radio input "true"
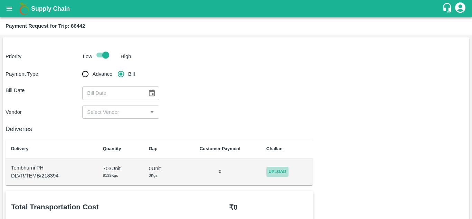
click at [275, 169] on span "Upload" at bounding box center [277, 171] width 22 height 10
click at [0, 0] on input "Upload" at bounding box center [0, 0] width 0 height 0
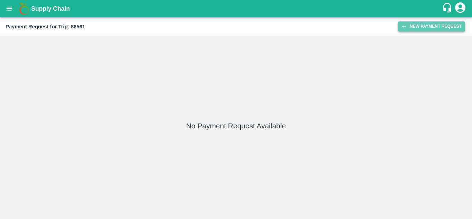
click at [424, 24] on button "New Payment Request" at bounding box center [431, 26] width 67 height 10
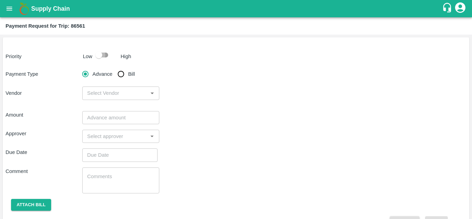
click at [106, 52] on input "checkbox" at bounding box center [98, 54] width 39 height 13
checkbox input "true"
click at [122, 74] on input "Bill" at bounding box center [121, 74] width 14 height 14
radio input "true"
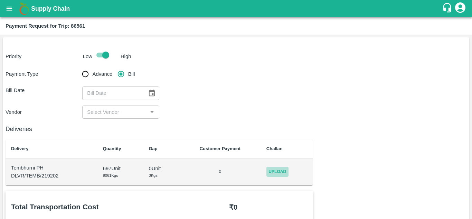
click at [282, 167] on span "Upload" at bounding box center [277, 171] width 22 height 10
click at [0, 0] on input "Upload" at bounding box center [0, 0] width 0 height 0
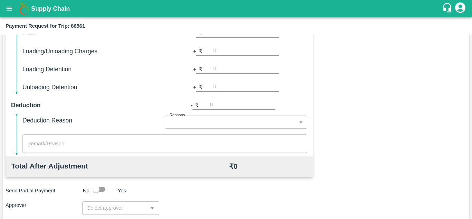
scroll to position [314, 0]
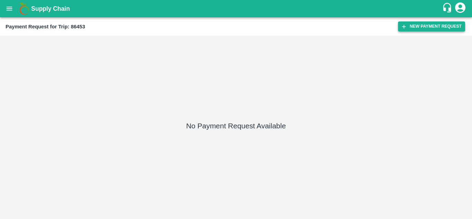
click at [425, 26] on button "New Payment Request" at bounding box center [431, 26] width 67 height 10
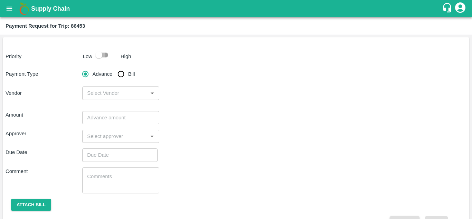
click at [109, 55] on input "checkbox" at bounding box center [98, 54] width 39 height 13
checkbox input "true"
click at [122, 74] on input "Bill" at bounding box center [121, 74] width 14 height 14
radio input "true"
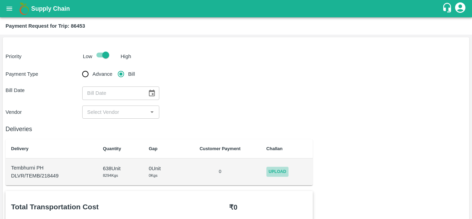
click at [282, 171] on span "Upload" at bounding box center [277, 171] width 22 height 10
click at [0, 0] on input "Upload" at bounding box center [0, 0] width 0 height 0
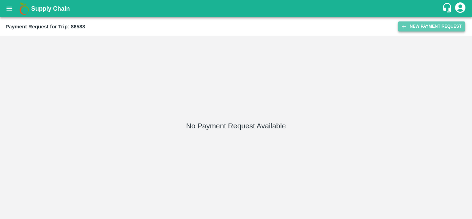
click at [431, 25] on button "New Payment Request" at bounding box center [431, 26] width 67 height 10
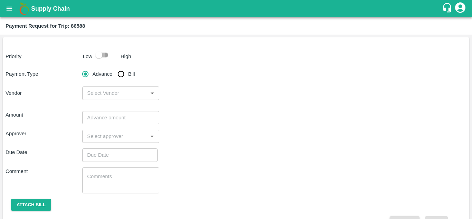
click at [104, 53] on input "checkbox" at bounding box center [98, 54] width 39 height 13
checkbox input "true"
click at [118, 75] on input "Bill" at bounding box center [121, 74] width 14 height 14
radio input "true"
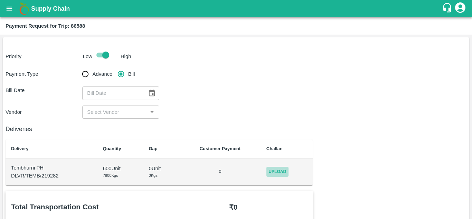
click at [273, 170] on span "Upload" at bounding box center [277, 171] width 22 height 10
click at [0, 0] on input "Upload" at bounding box center [0, 0] width 0 height 0
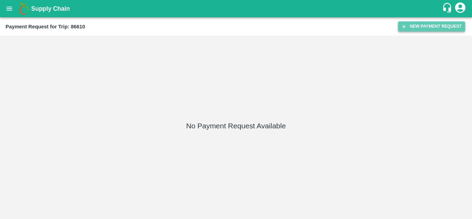
click at [425, 31] on button "New Payment Request" at bounding box center [431, 26] width 67 height 10
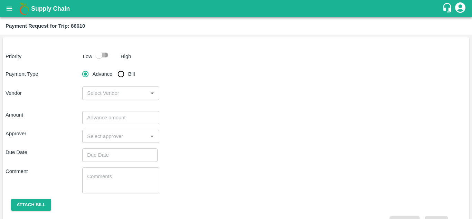
click at [106, 54] on input "checkbox" at bounding box center [98, 54] width 39 height 13
checkbox input "true"
click at [121, 74] on input "Bill" at bounding box center [121, 74] width 14 height 14
radio input "true"
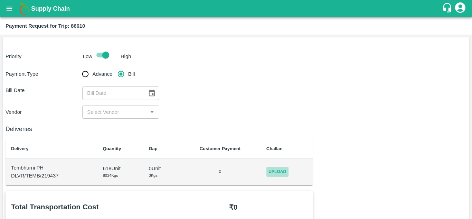
click at [274, 175] on span "Upload" at bounding box center [277, 171] width 22 height 10
click at [0, 0] on input "Upload" at bounding box center [0, 0] width 0 height 0
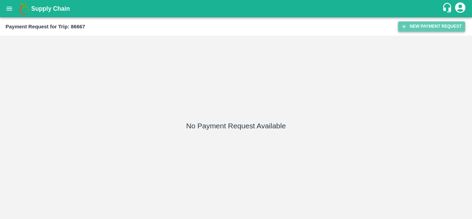
click at [419, 24] on button "New Payment Request" at bounding box center [431, 26] width 67 height 10
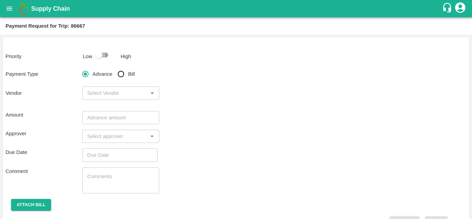
click at [105, 54] on input "checkbox" at bounding box center [98, 54] width 39 height 13
checkbox input "true"
click at [120, 72] on input "Bill" at bounding box center [121, 74] width 14 height 14
radio input "true"
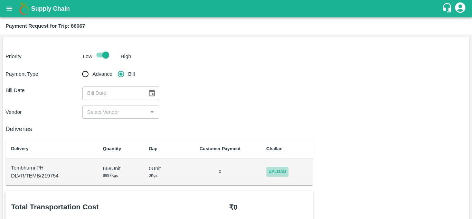
click at [273, 172] on span "Upload" at bounding box center [277, 171] width 22 height 10
click at [0, 0] on input "Upload" at bounding box center [0, 0] width 0 height 0
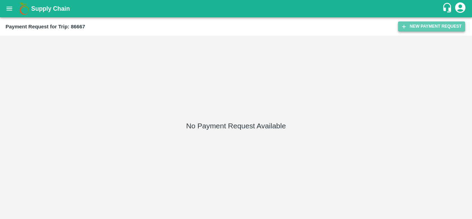
click at [413, 25] on button "New Payment Request" at bounding box center [431, 26] width 67 height 10
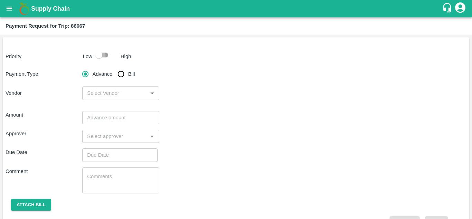
click at [106, 53] on input "checkbox" at bounding box center [98, 54] width 39 height 13
checkbox input "true"
click at [122, 72] on input "Bill" at bounding box center [121, 74] width 14 height 14
radio input "true"
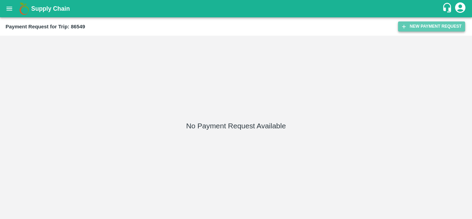
click at [417, 27] on button "New Payment Request" at bounding box center [431, 26] width 67 height 10
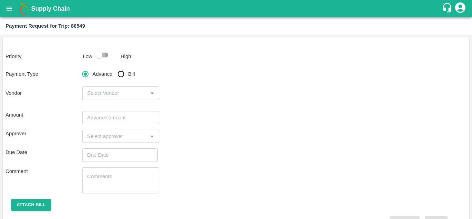
click at [104, 55] on input "checkbox" at bounding box center [98, 54] width 39 height 13
checkbox input "true"
click at [121, 74] on input "Bill" at bounding box center [121, 74] width 14 height 14
radio input "true"
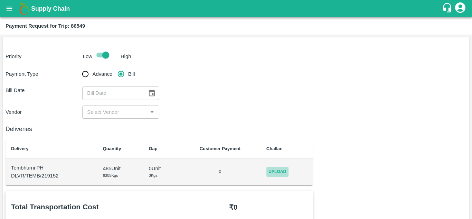
click at [280, 172] on span "Upload" at bounding box center [277, 171] width 22 height 10
click at [0, 0] on input "Upload" at bounding box center [0, 0] width 0 height 0
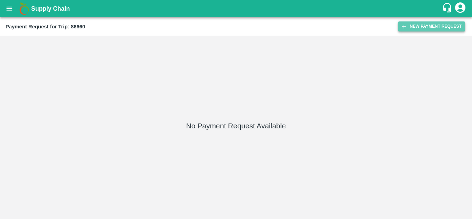
click at [408, 28] on button "New Payment Request" at bounding box center [431, 26] width 67 height 10
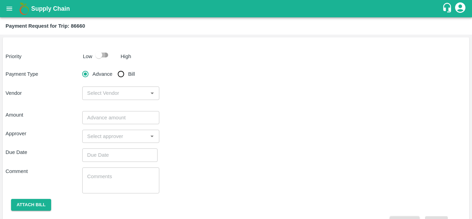
click at [107, 57] on input "checkbox" at bounding box center [98, 54] width 39 height 13
checkbox input "true"
click at [124, 78] on input "Bill" at bounding box center [121, 74] width 14 height 14
radio input "true"
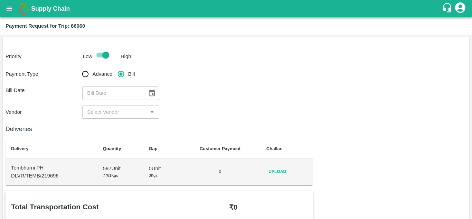
click at [288, 170] on span "Upload" at bounding box center [277, 171] width 22 height 10
click at [0, 0] on input "Upload" at bounding box center [0, 0] width 0 height 0
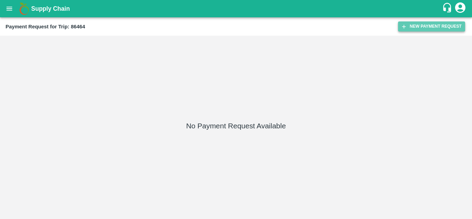
click at [427, 28] on button "New Payment Request" at bounding box center [431, 26] width 67 height 10
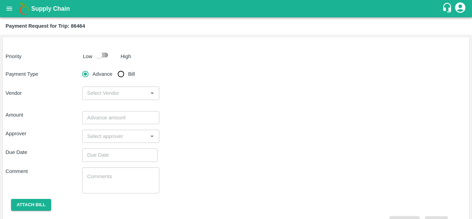
click at [103, 52] on input "checkbox" at bounding box center [98, 54] width 39 height 13
checkbox input "true"
click at [120, 76] on input "Bill" at bounding box center [121, 74] width 14 height 14
radio input "true"
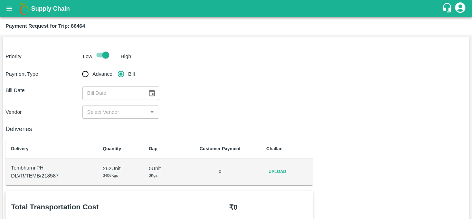
click at [278, 172] on span "Upload" at bounding box center [277, 171] width 22 height 10
click at [0, 0] on input "Upload" at bounding box center [0, 0] width 0 height 0
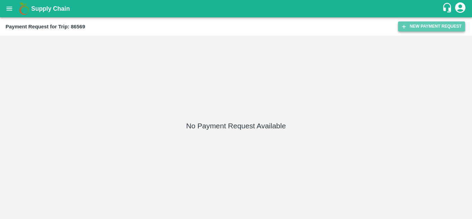
click at [426, 28] on button "New Payment Request" at bounding box center [431, 26] width 67 height 10
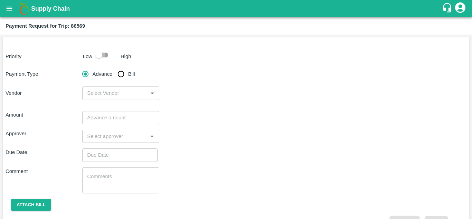
click at [103, 55] on input "checkbox" at bounding box center [98, 54] width 39 height 13
checkbox input "true"
click at [119, 71] on input "Bill" at bounding box center [121, 74] width 14 height 14
radio input "true"
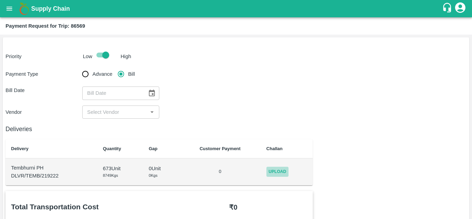
click at [282, 173] on span "Upload" at bounding box center [277, 171] width 22 height 10
click at [0, 0] on input "Upload" at bounding box center [0, 0] width 0 height 0
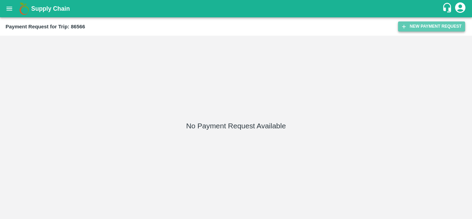
click at [429, 23] on button "New Payment Request" at bounding box center [431, 26] width 67 height 10
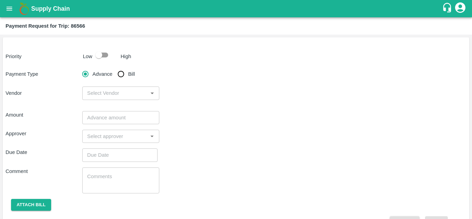
click at [104, 54] on input "checkbox" at bounding box center [98, 54] width 39 height 13
checkbox input "true"
click at [122, 77] on input "Bill" at bounding box center [121, 74] width 14 height 14
radio input "true"
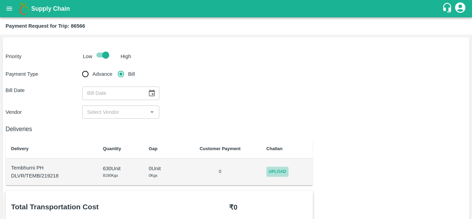
click at [278, 173] on span "Upload" at bounding box center [277, 171] width 22 height 10
click at [0, 0] on input "Upload" at bounding box center [0, 0] width 0 height 0
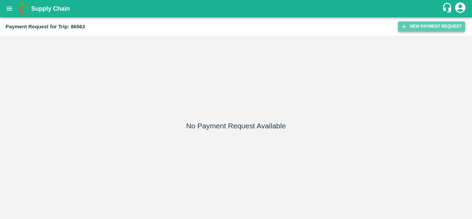
click at [423, 25] on button "New Payment Request" at bounding box center [431, 26] width 67 height 10
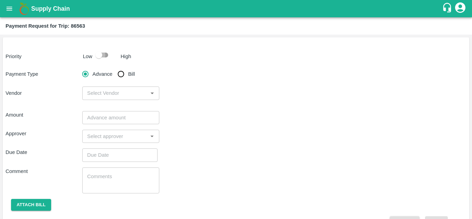
click at [104, 55] on input "checkbox" at bounding box center [98, 54] width 39 height 13
checkbox input "true"
click at [119, 74] on input "Bill" at bounding box center [121, 74] width 14 height 14
radio input "true"
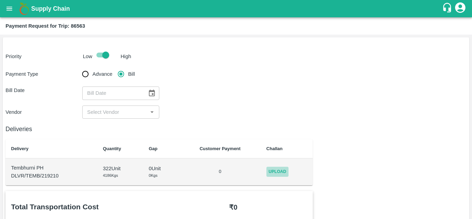
click at [279, 172] on span "Upload" at bounding box center [277, 171] width 22 height 10
click at [0, 0] on input "Upload" at bounding box center [0, 0] width 0 height 0
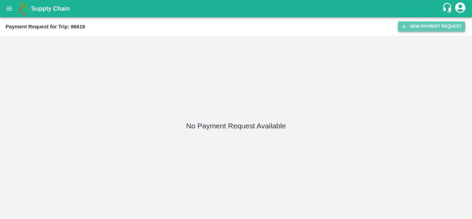
click at [432, 27] on button "New Payment Request" at bounding box center [431, 26] width 67 height 10
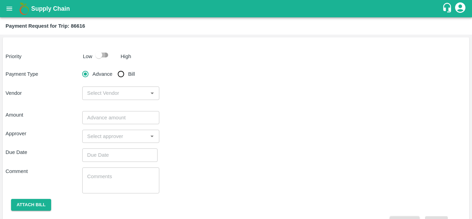
click at [106, 52] on input "checkbox" at bounding box center [98, 54] width 39 height 13
checkbox input "true"
click at [121, 75] on input "Bill" at bounding box center [121, 74] width 14 height 14
radio input "true"
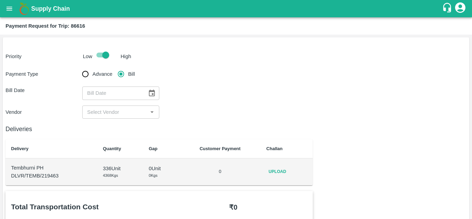
click at [280, 165] on td "Upload" at bounding box center [287, 171] width 52 height 27
click at [280, 166] on span "Upload" at bounding box center [277, 171] width 22 height 10
click at [0, 0] on input "Upload" at bounding box center [0, 0] width 0 height 0
